Goal: Check status: Check status

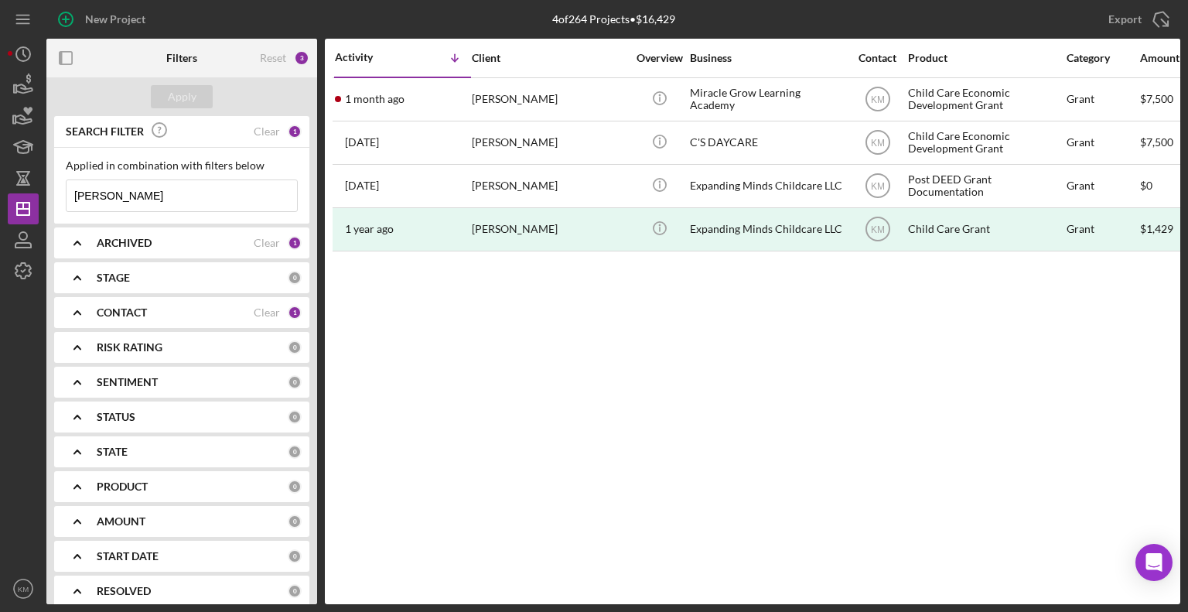
click at [131, 198] on input "[PERSON_NAME]" at bounding box center [182, 195] width 230 height 31
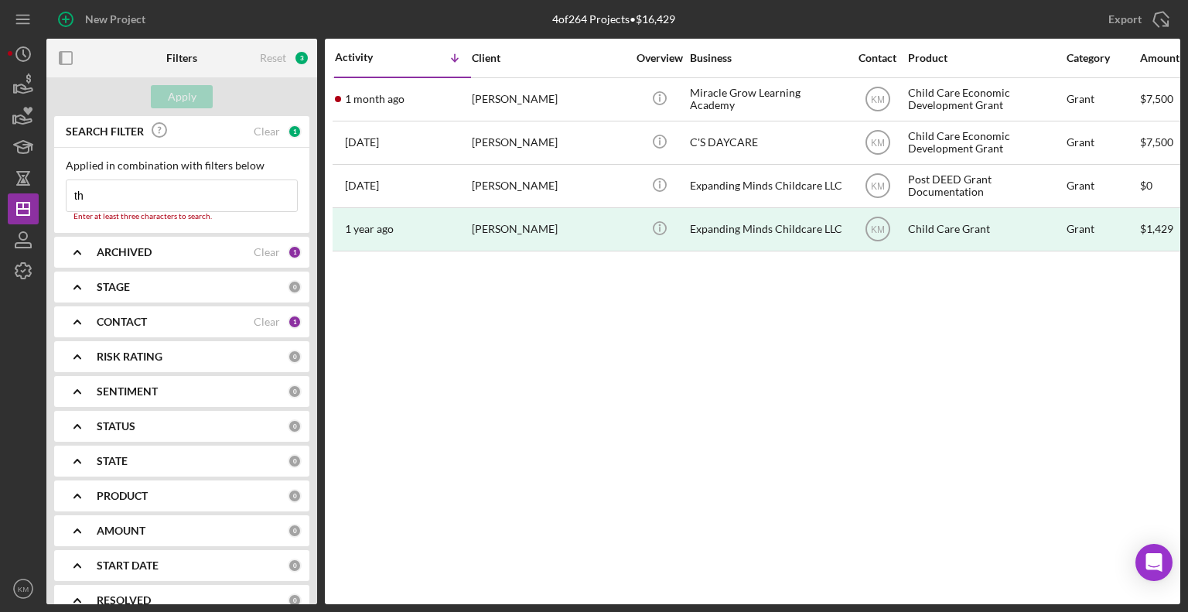
type input "t"
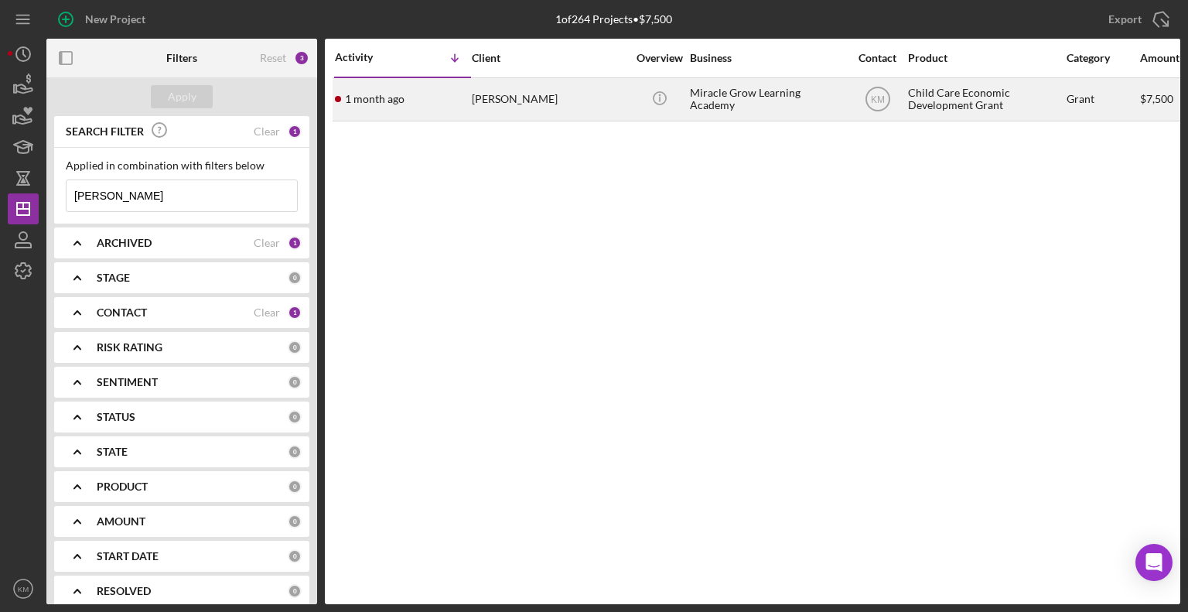
type input "[PERSON_NAME]"
click at [409, 104] on div "[DATE] [PERSON_NAME]" at bounding box center [402, 99] width 135 height 41
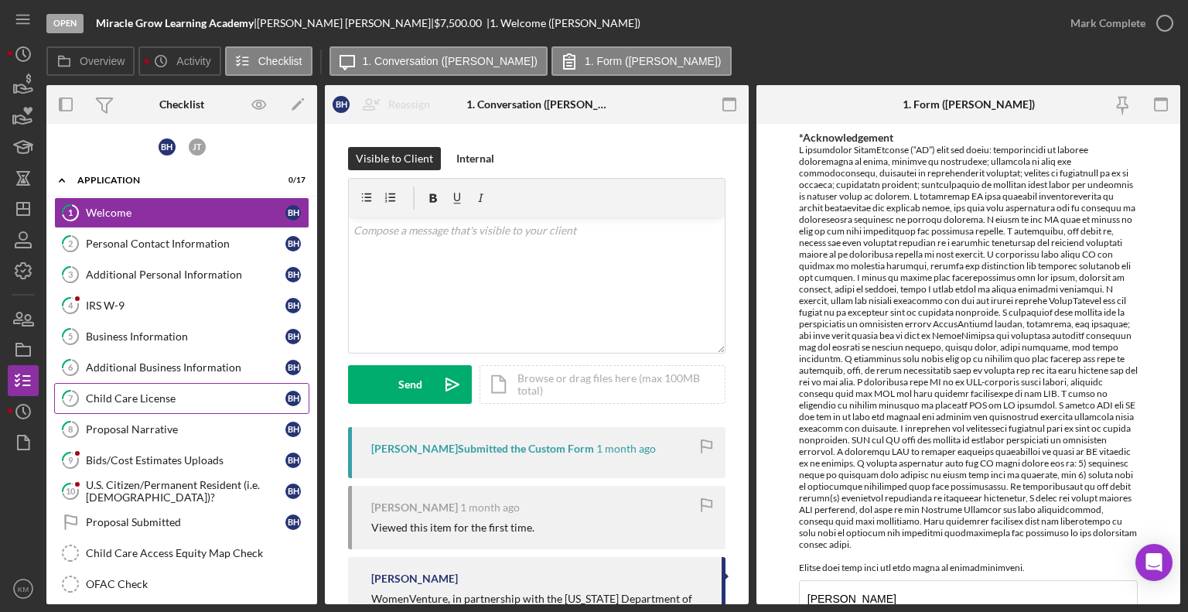
click at [148, 395] on div "Child Care License" at bounding box center [186, 398] width 200 height 12
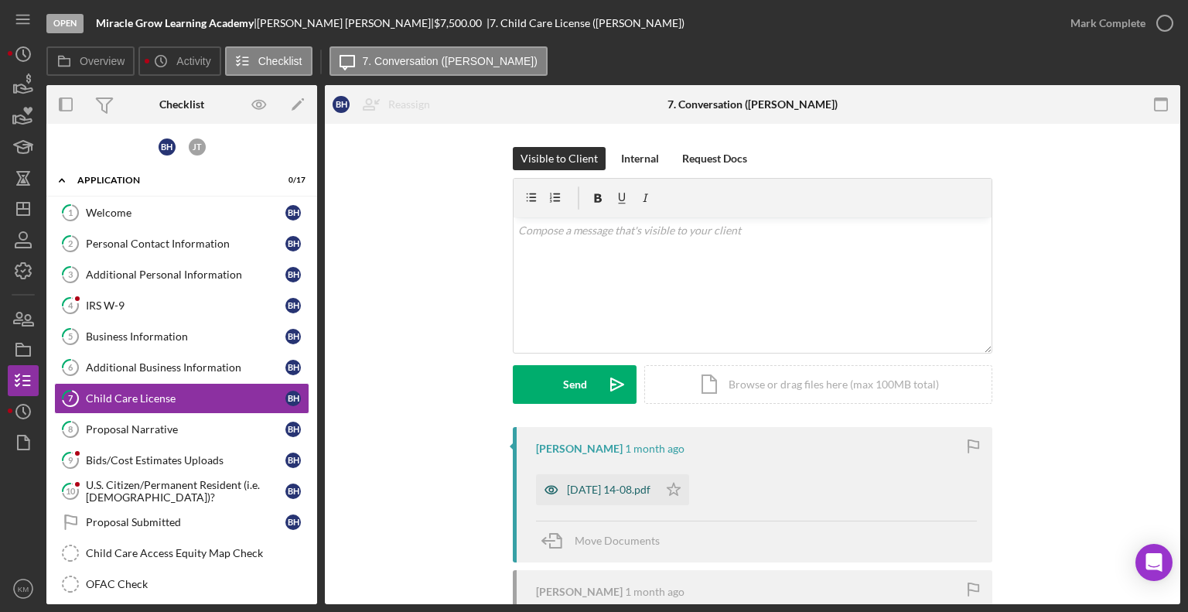
click at [658, 488] on div "[DATE] 14-08.pdf" at bounding box center [597, 489] width 122 height 31
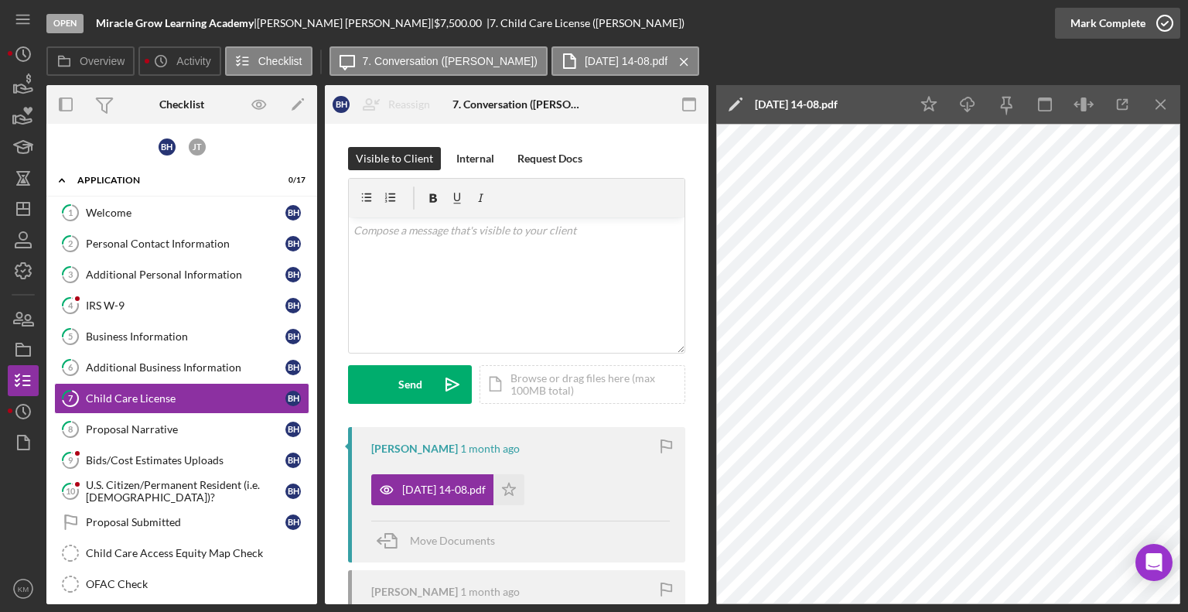
click at [1157, 30] on icon "button" at bounding box center [1164, 23] width 39 height 39
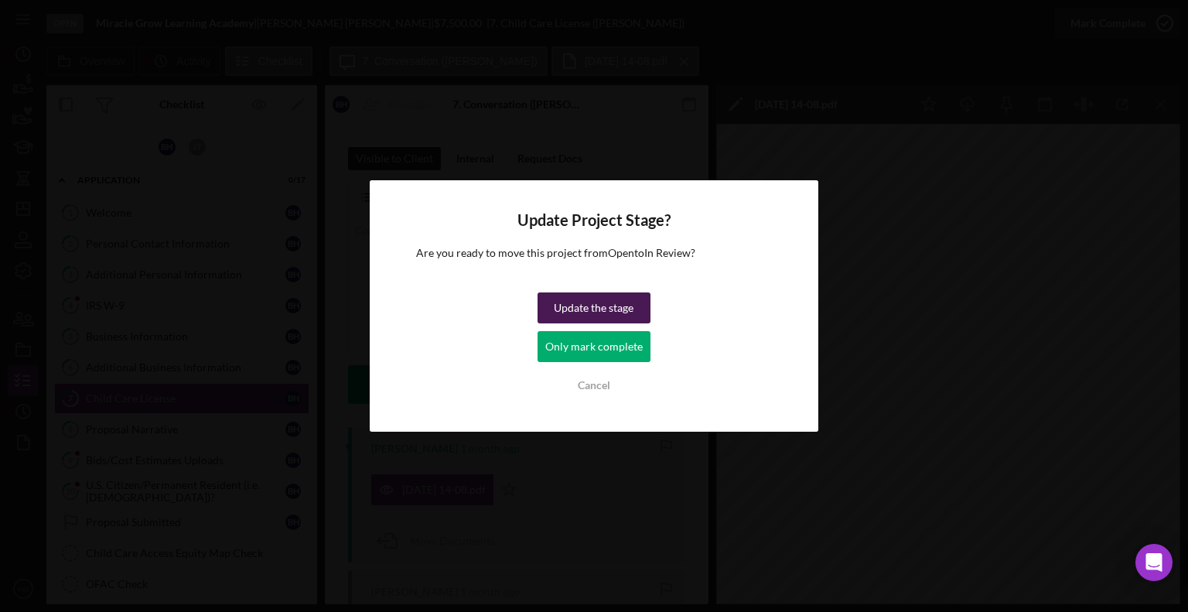
click at [625, 306] on div "Update the stage" at bounding box center [594, 307] width 80 height 31
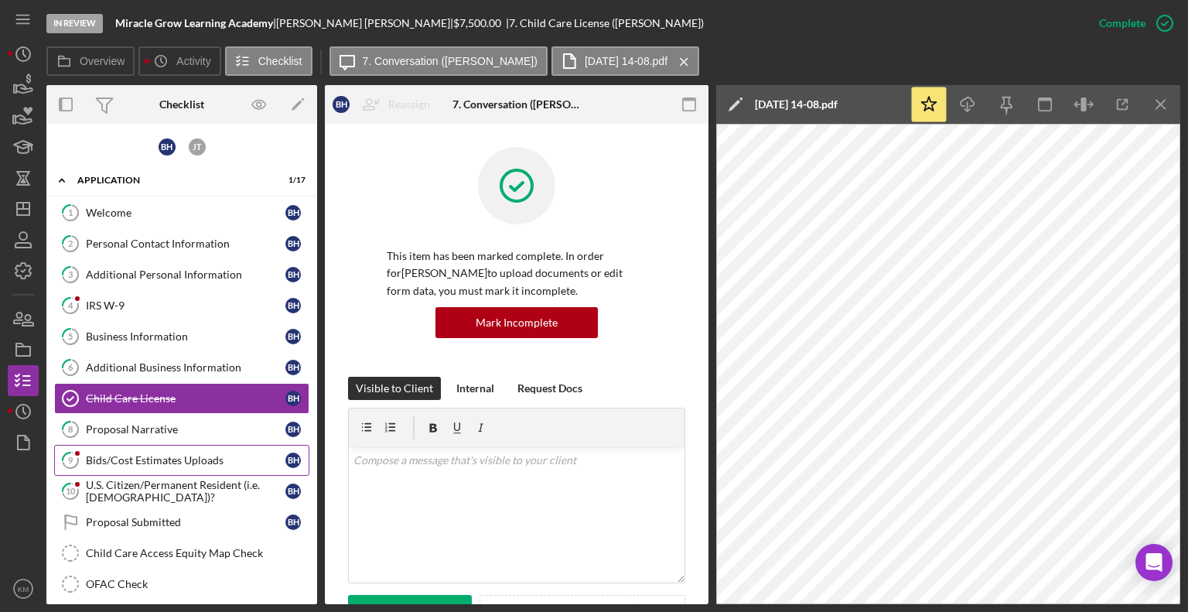
click at [190, 457] on div "Bids/Cost Estimates Uploads" at bounding box center [186, 460] width 200 height 12
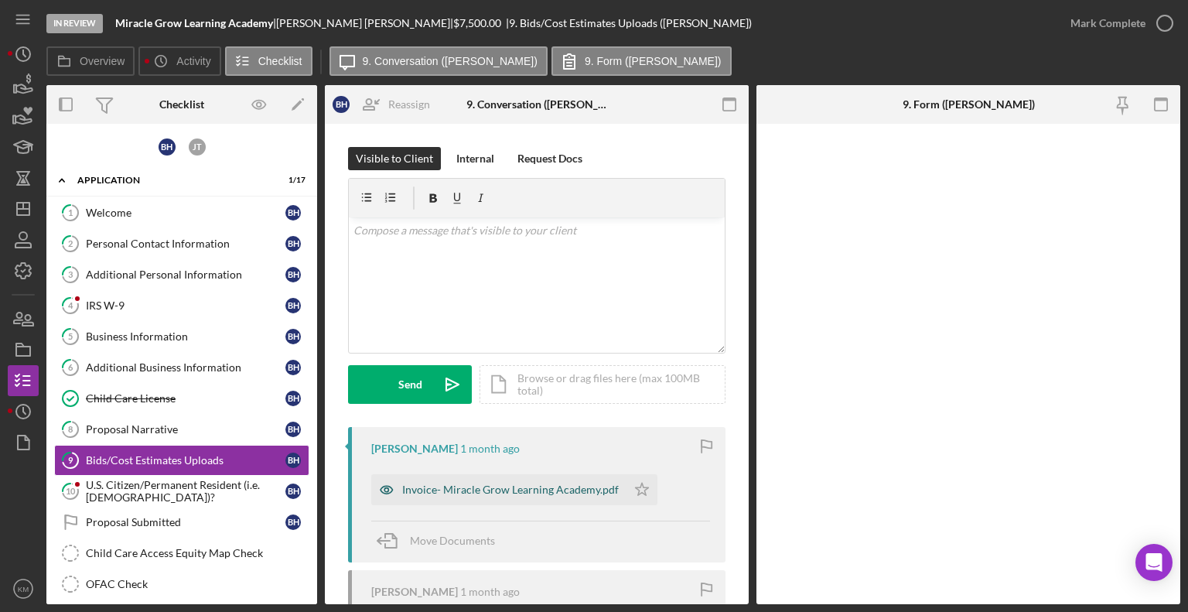
click at [414, 496] on div "Invoice- Miracle Grow Learning Academy.pdf" at bounding box center [498, 489] width 255 height 31
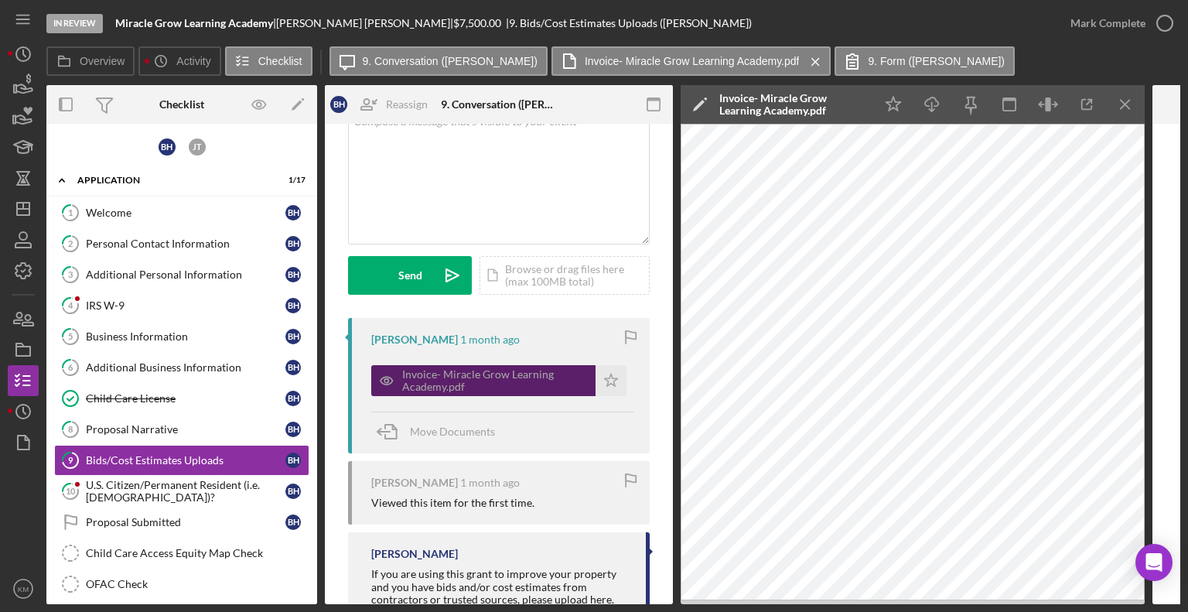
scroll to position [164, 0]
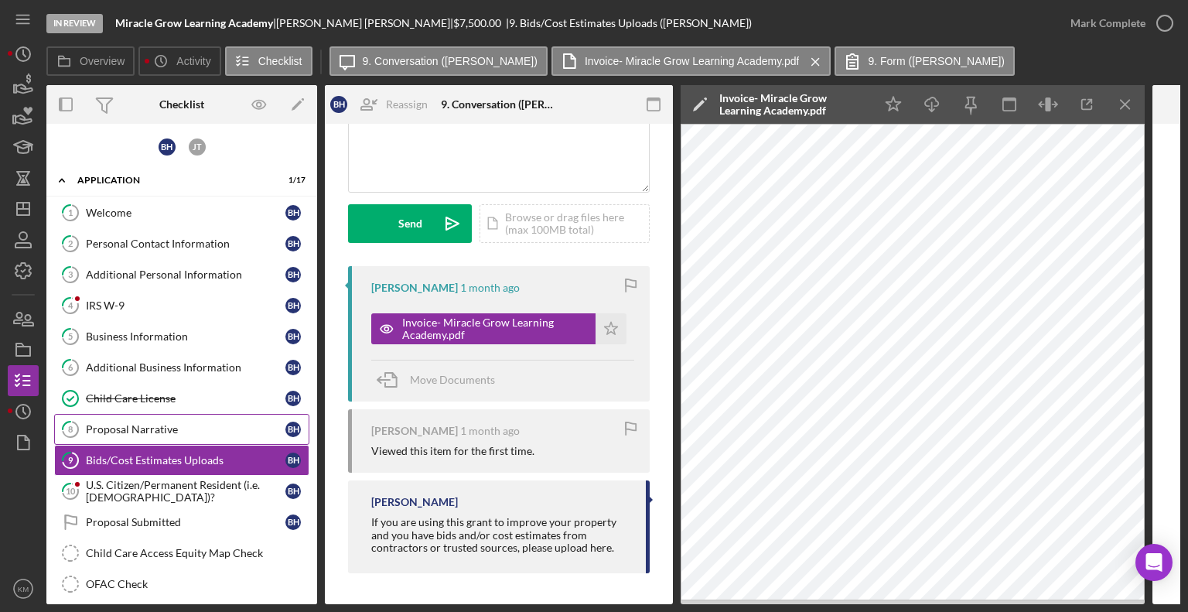
click at [163, 435] on link "8 Proposal Narrative B H" at bounding box center [181, 429] width 255 height 31
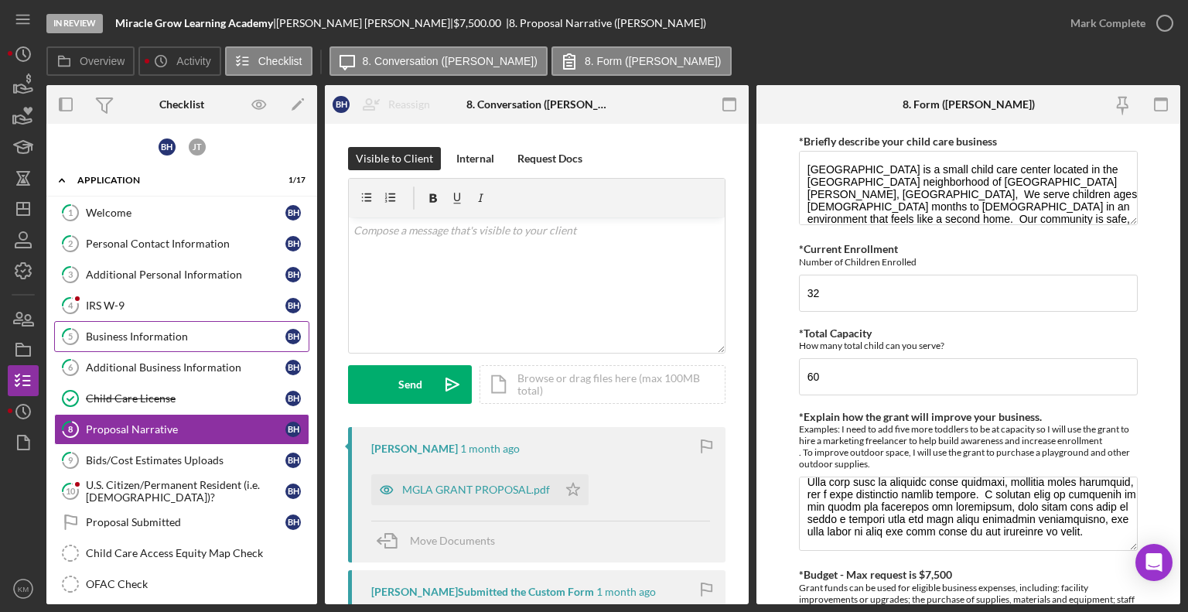
click at [167, 339] on div "Business Information" at bounding box center [186, 336] width 200 height 12
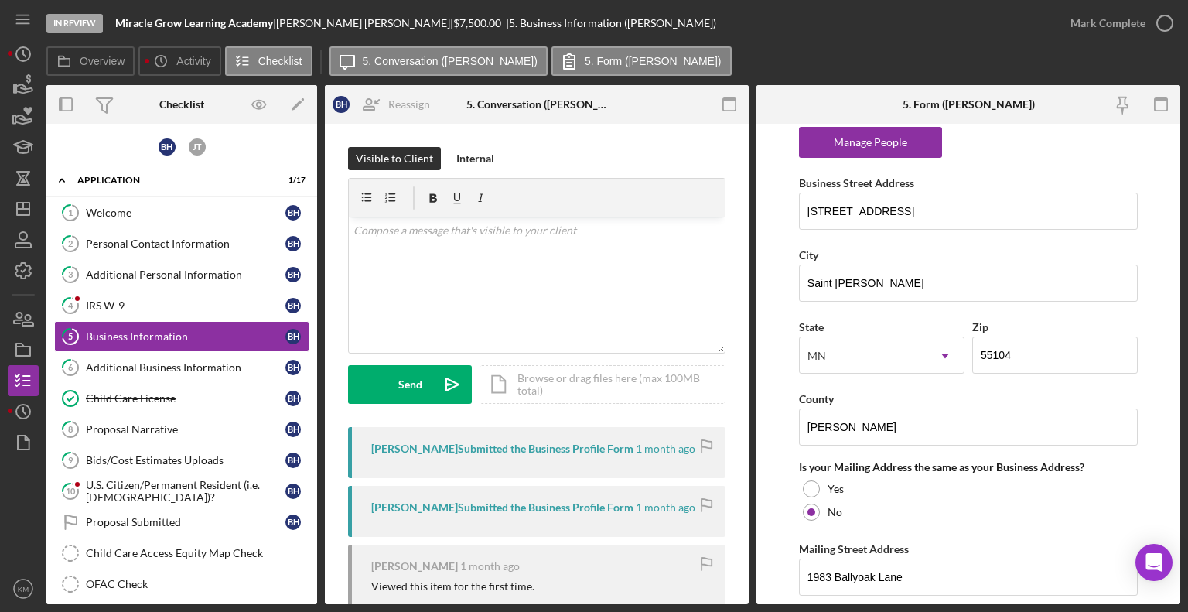
scroll to position [1083, 0]
click at [811, 204] on input "[STREET_ADDRESS]" at bounding box center [968, 208] width 339 height 37
drag, startPoint x: 807, startPoint y: 203, endPoint x: 931, endPoint y: 203, distance: 123.7
click at [931, 203] on input "[STREET_ADDRESS]" at bounding box center [968, 208] width 339 height 37
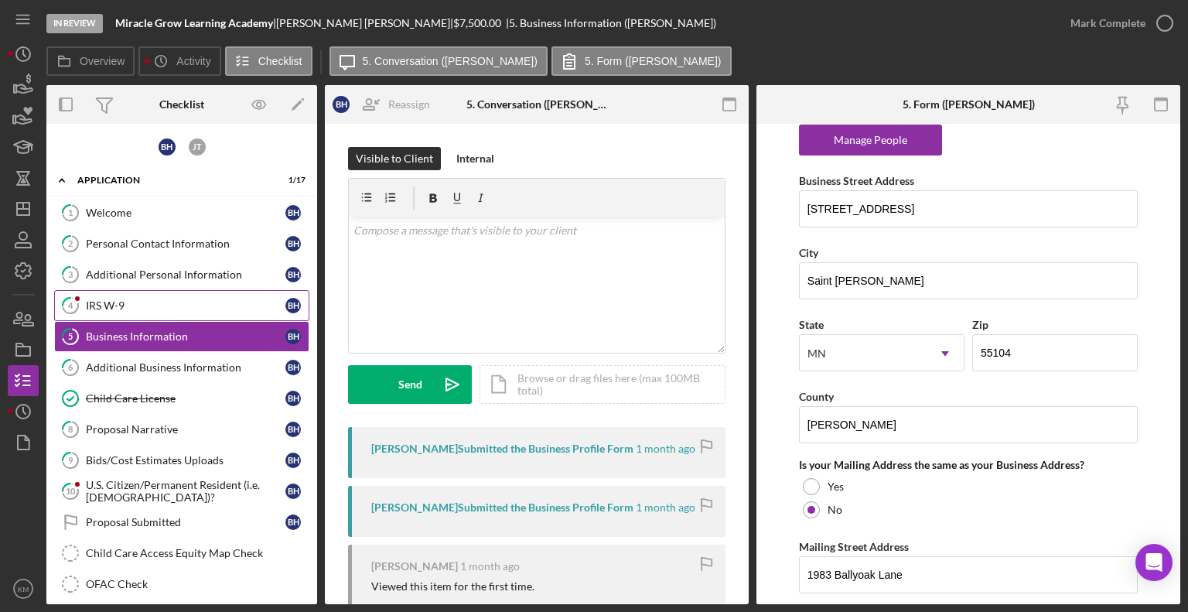
click at [125, 305] on div "IRS W-9" at bounding box center [186, 305] width 200 height 12
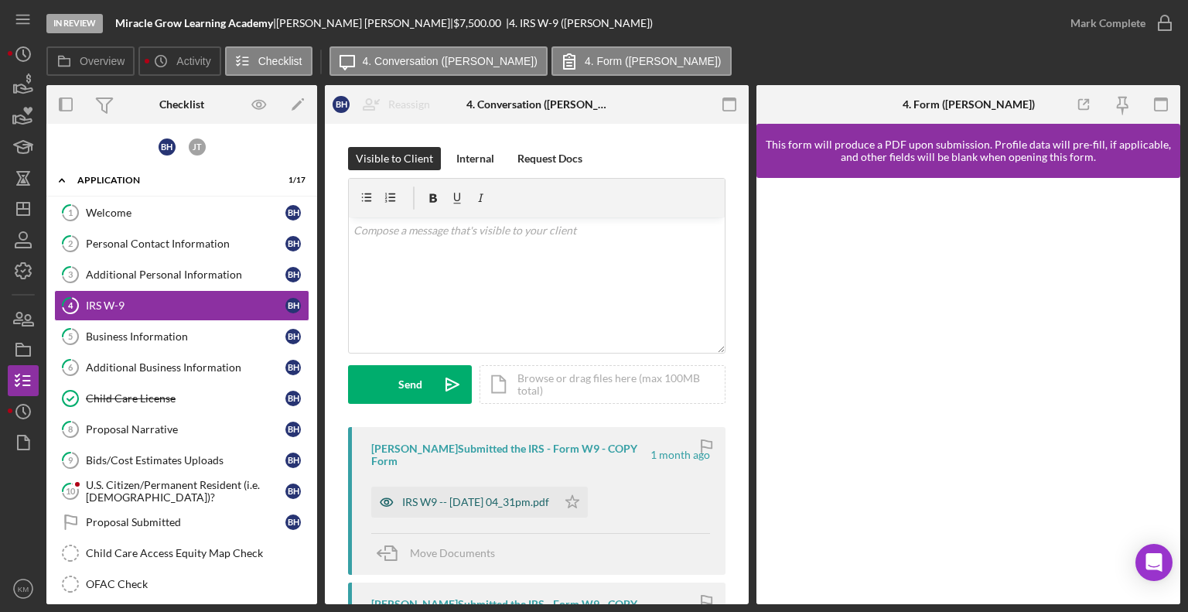
click at [532, 505] on div "IRS W9 -- [DATE] 04_31pm.pdf" at bounding box center [475, 502] width 147 height 12
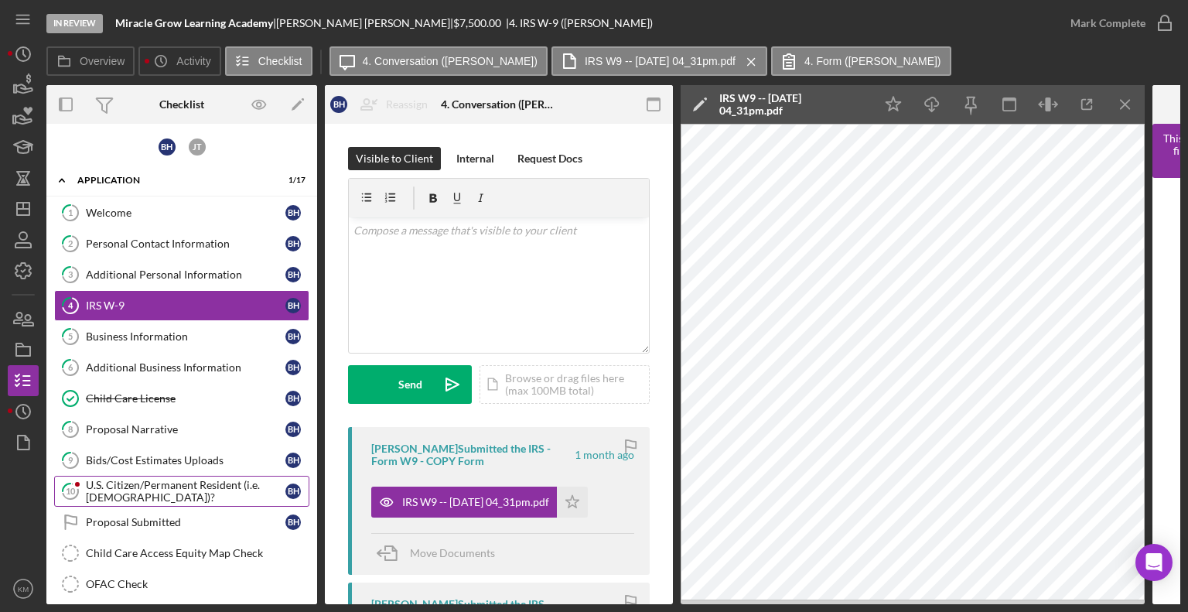
click at [180, 481] on div "U.S. Citizen/Permanent Resident (i.e. [DEMOGRAPHIC_DATA])?" at bounding box center [186, 491] width 200 height 25
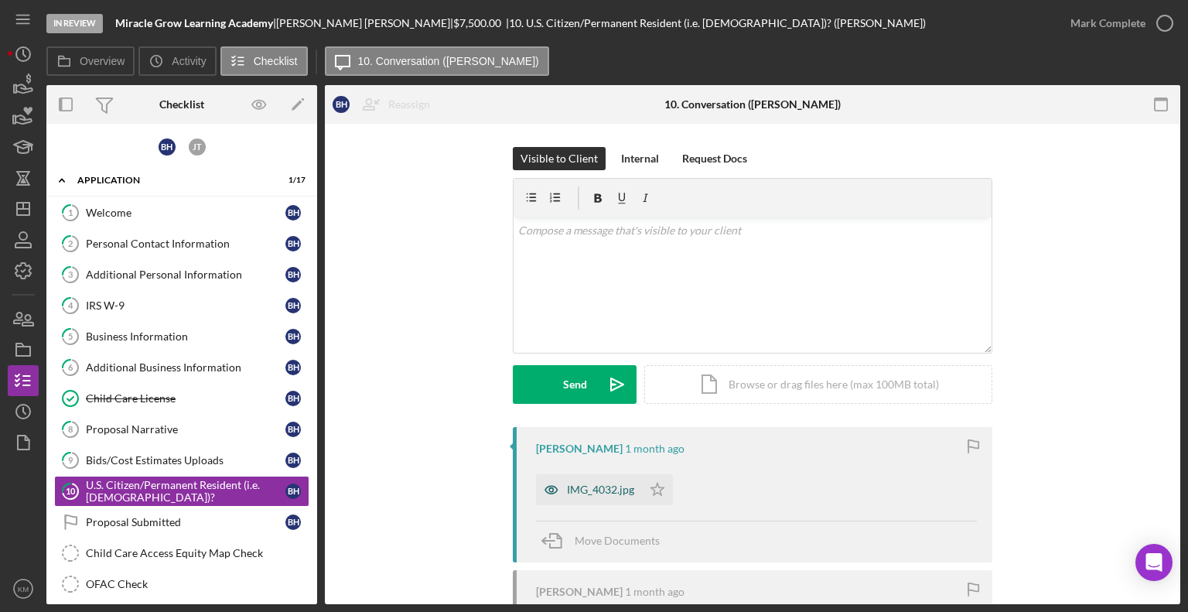
click at [621, 493] on div "IMG_4032.jpg" at bounding box center [600, 489] width 67 height 12
